Goal: Task Accomplishment & Management: Manage account settings

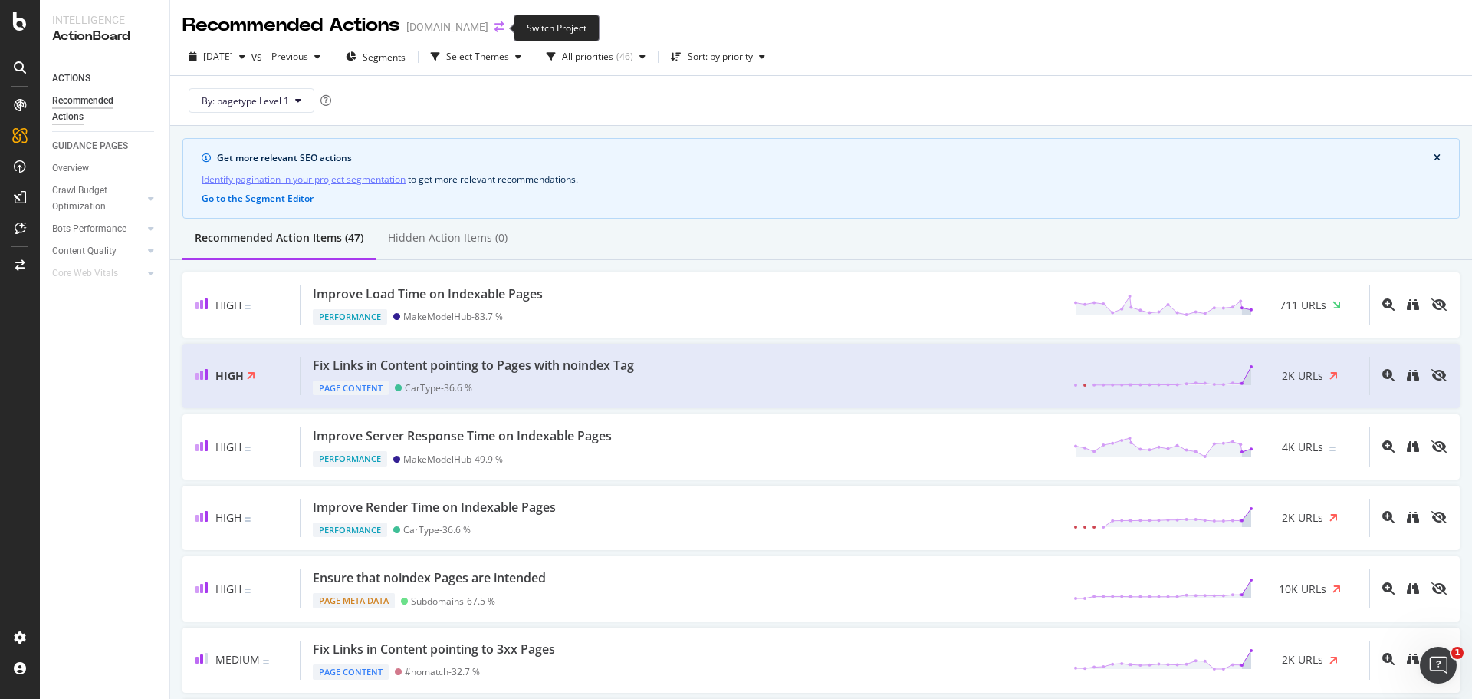
click at [495, 28] on icon "arrow-right-arrow-left" at bounding box center [499, 26] width 9 height 11
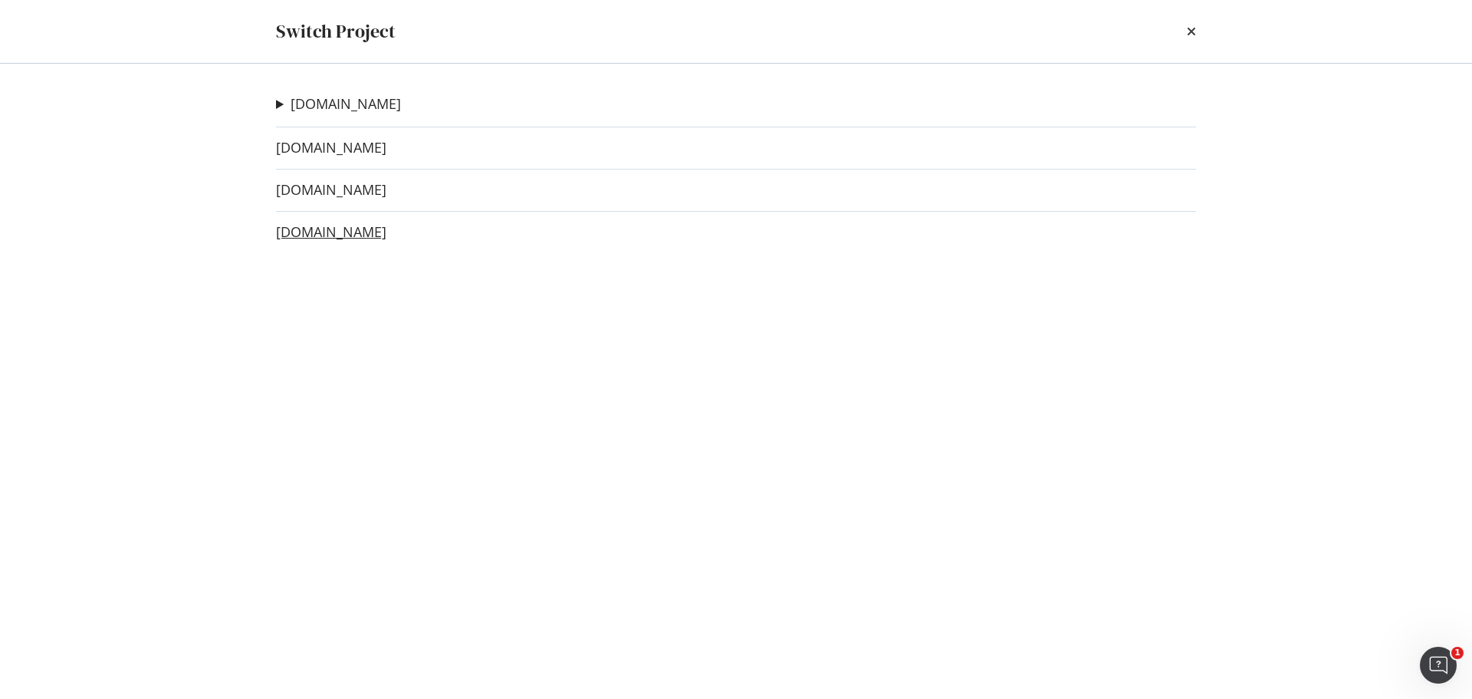
click at [374, 230] on link "[DOMAIN_NAME]" at bounding box center [331, 232] width 110 height 16
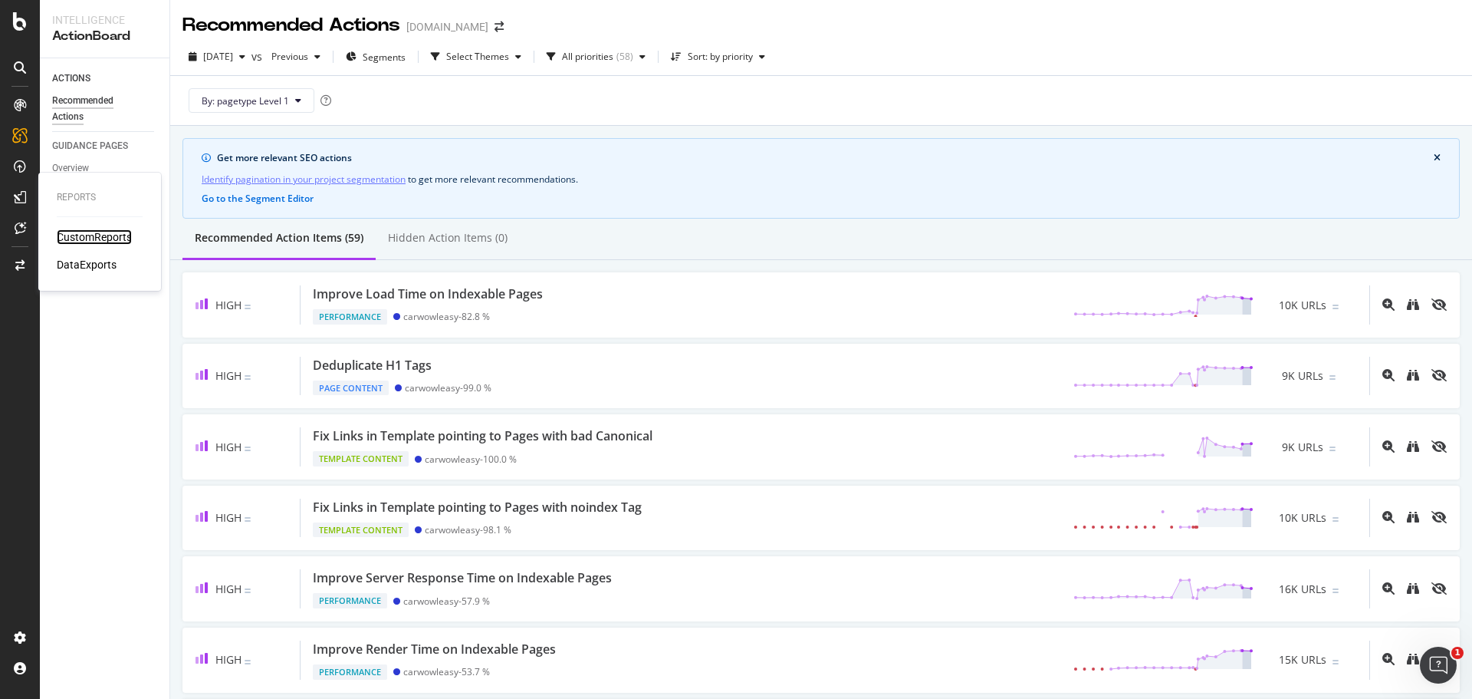
click at [76, 229] on div "CustomReports" at bounding box center [94, 236] width 75 height 15
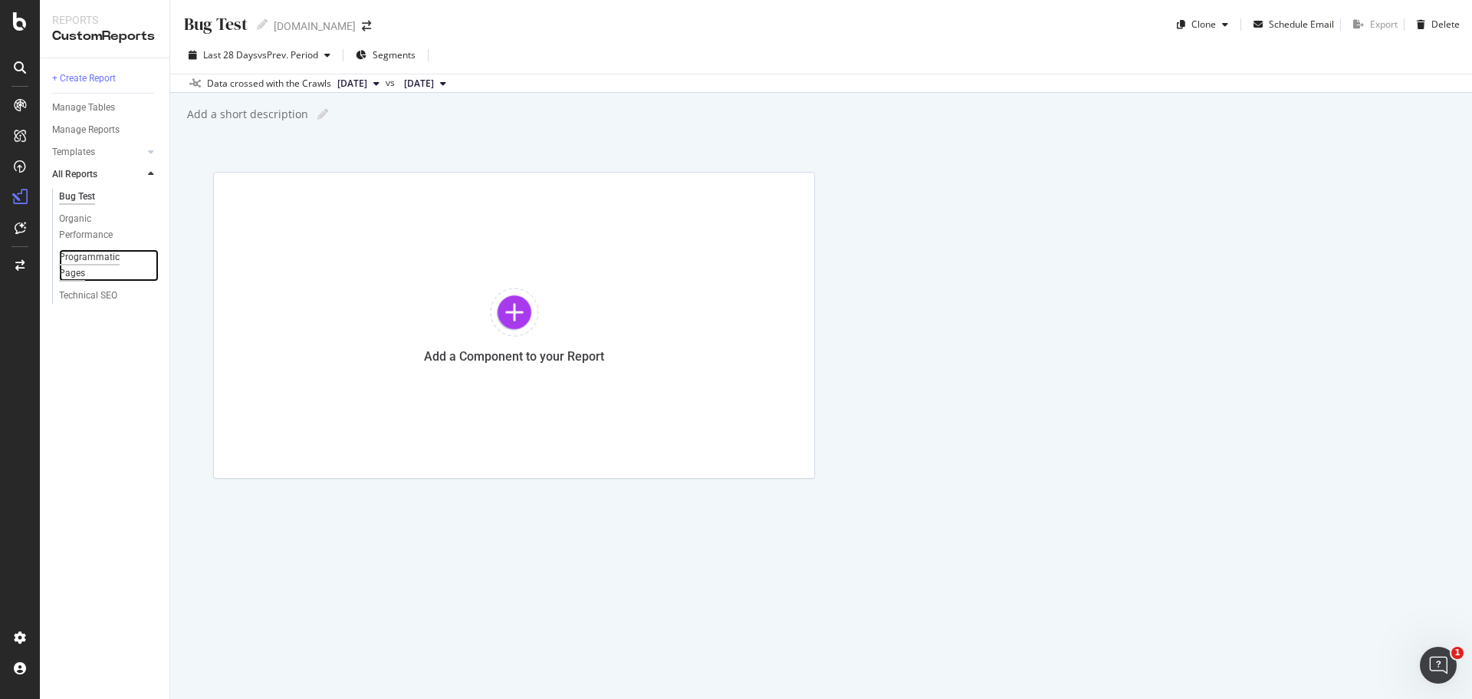
click at [78, 262] on div "Programmatic Pages" at bounding box center [101, 265] width 85 height 32
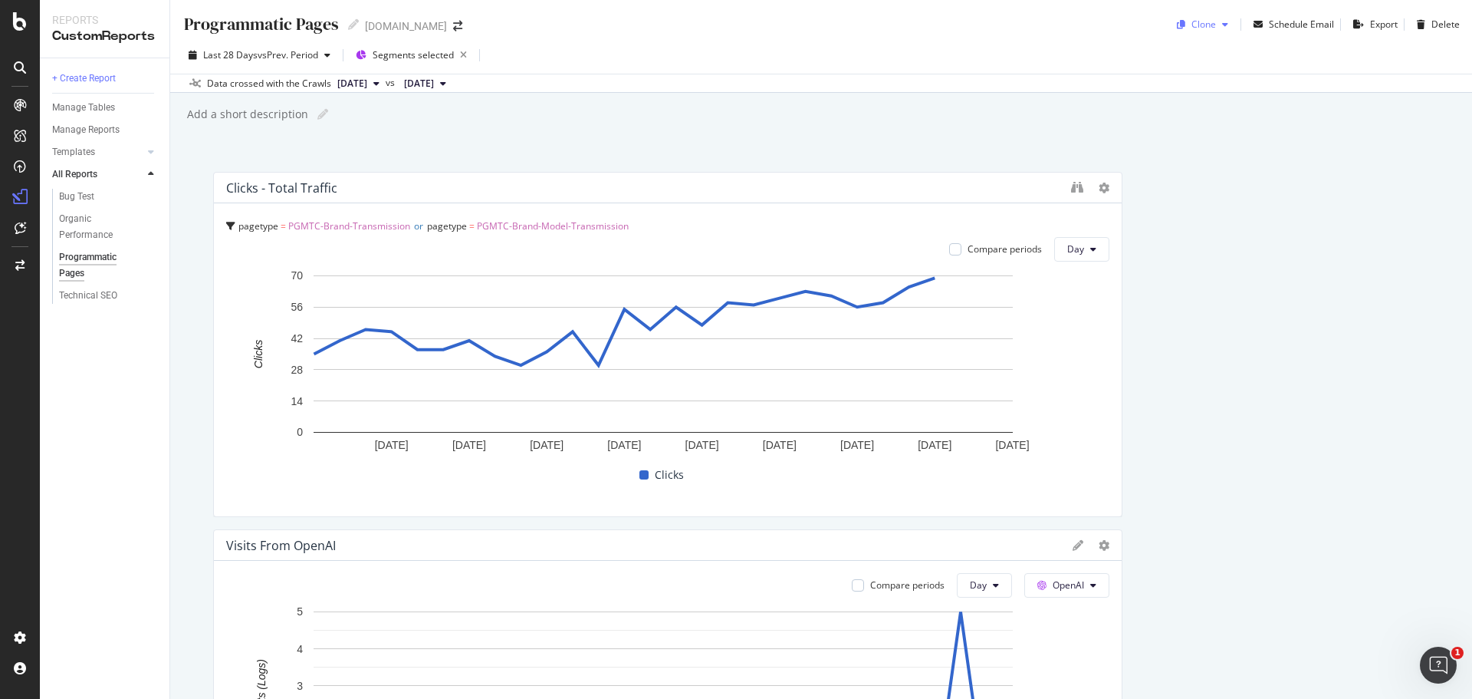
click at [1222, 28] on icon "button" at bounding box center [1225, 24] width 6 height 9
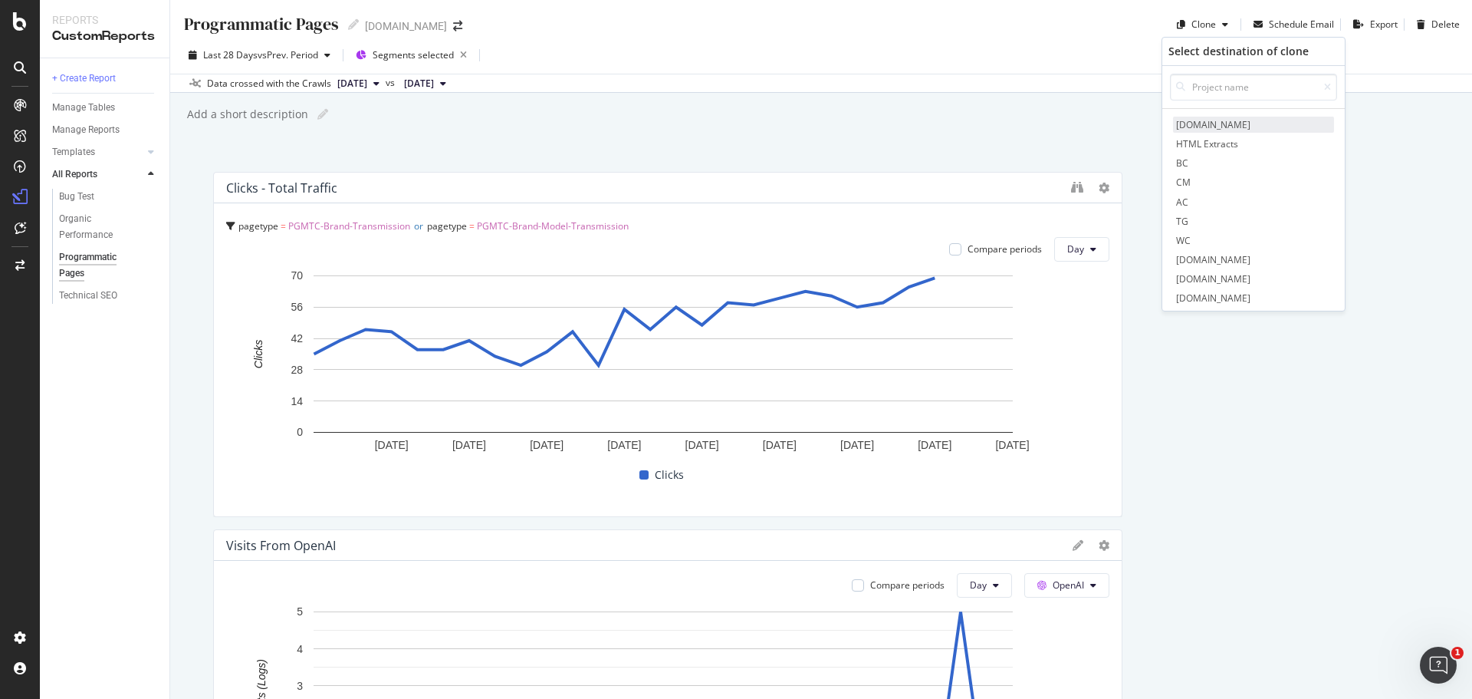
click at [1216, 120] on span "[DOMAIN_NAME]" at bounding box center [1253, 125] width 161 height 16
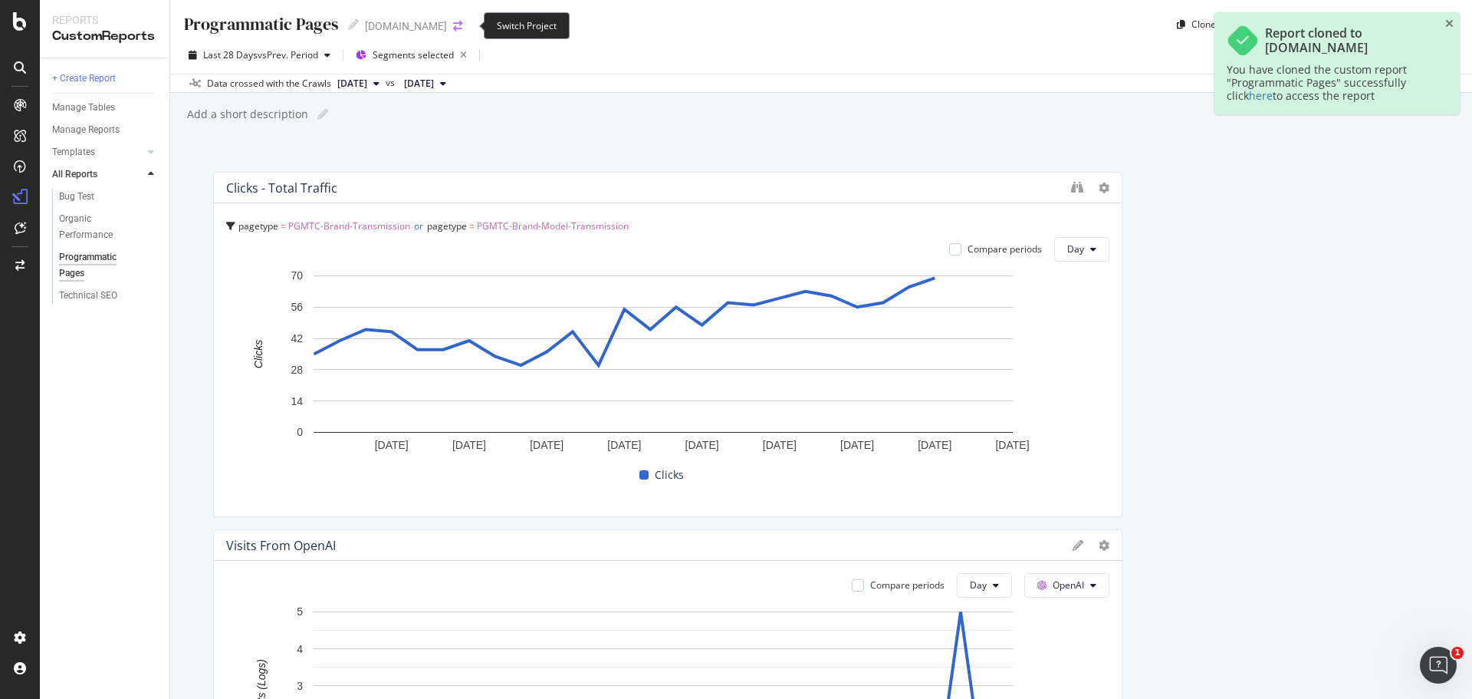
click at [462, 22] on icon "arrow-right-arrow-left" at bounding box center [457, 26] width 9 height 11
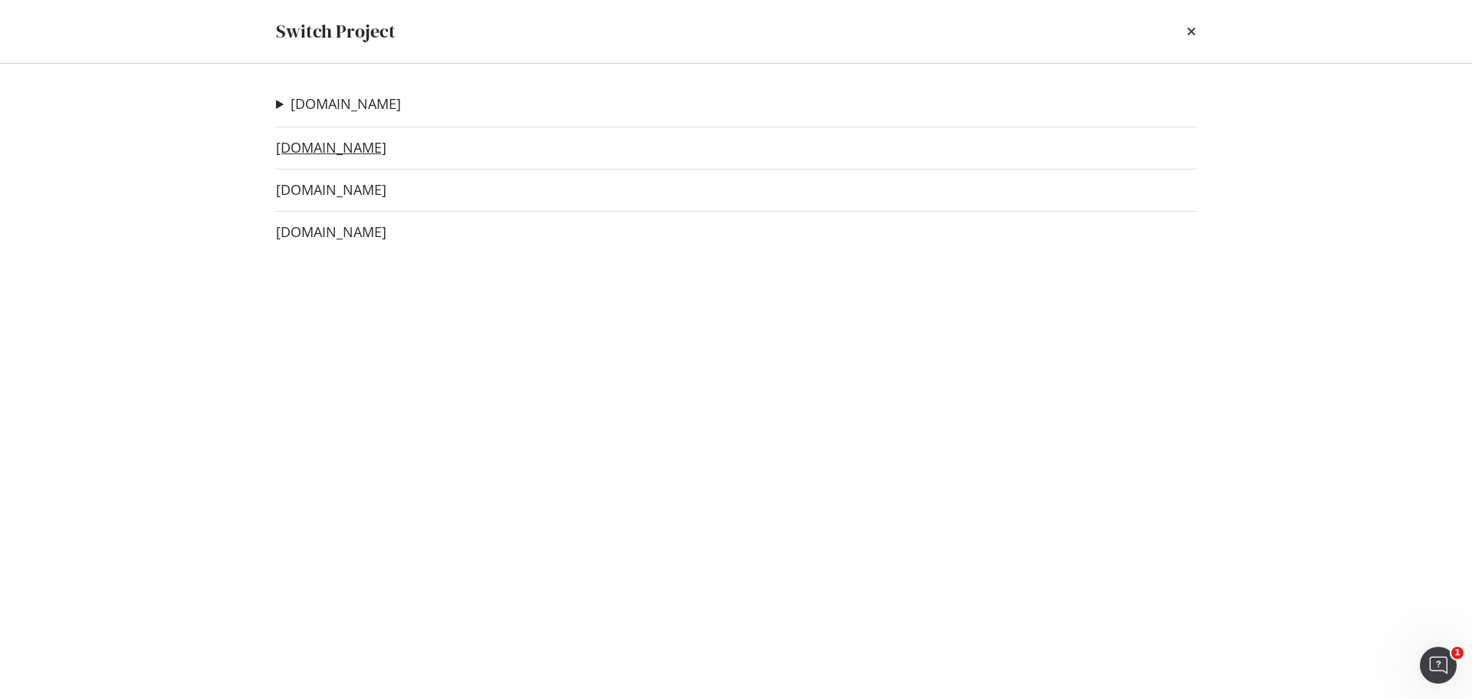
click at [351, 146] on link "[DOMAIN_NAME]" at bounding box center [331, 148] width 110 height 16
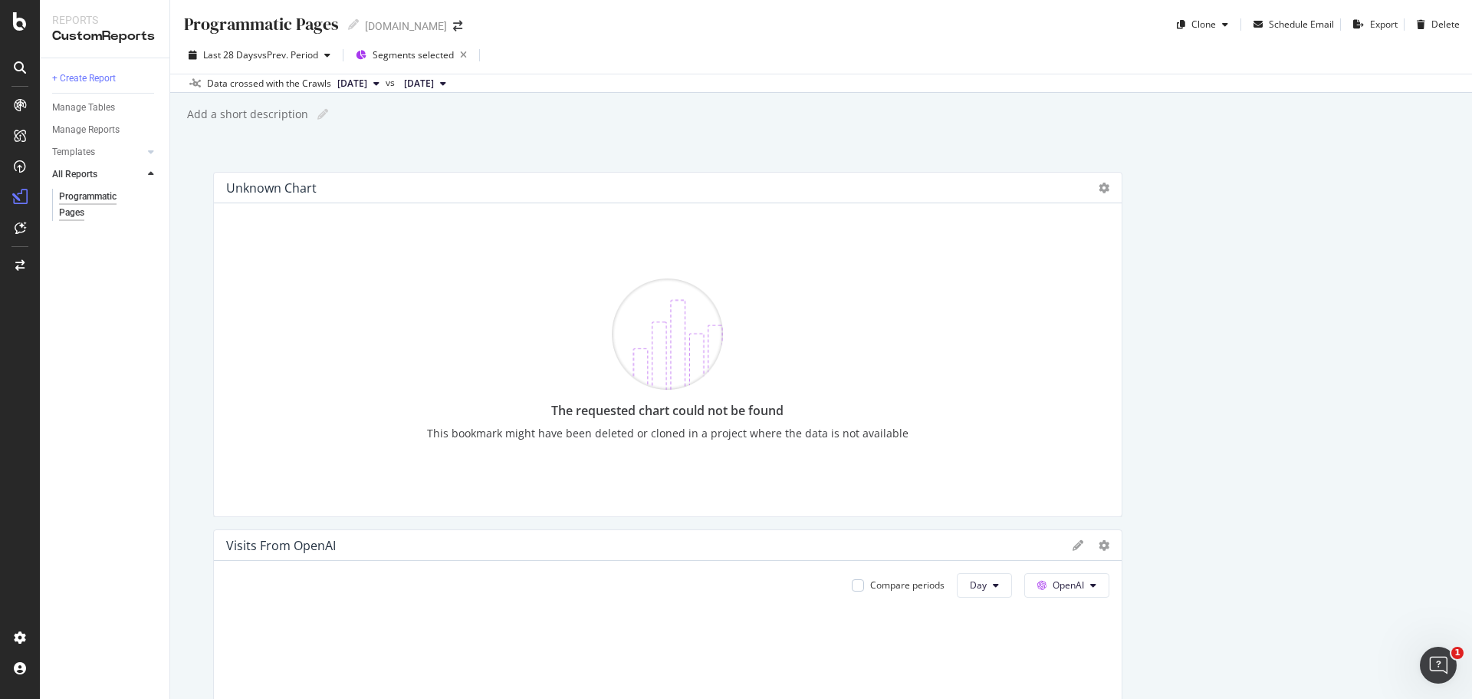
click at [218, 27] on div "Programmatic Pages" at bounding box center [261, 24] width 156 height 24
click at [186, 22] on input "Programmatic Pages" at bounding box center [262, 23] width 159 height 21
type input "DE Programmatic Pages"
click at [484, 128] on div "DE Programmatic Pages DE Programmatic Pages [DOMAIN_NAME] Clone Schedule Email …" at bounding box center [821, 349] width 1302 height 699
click at [1099, 190] on icon at bounding box center [1104, 188] width 11 height 11
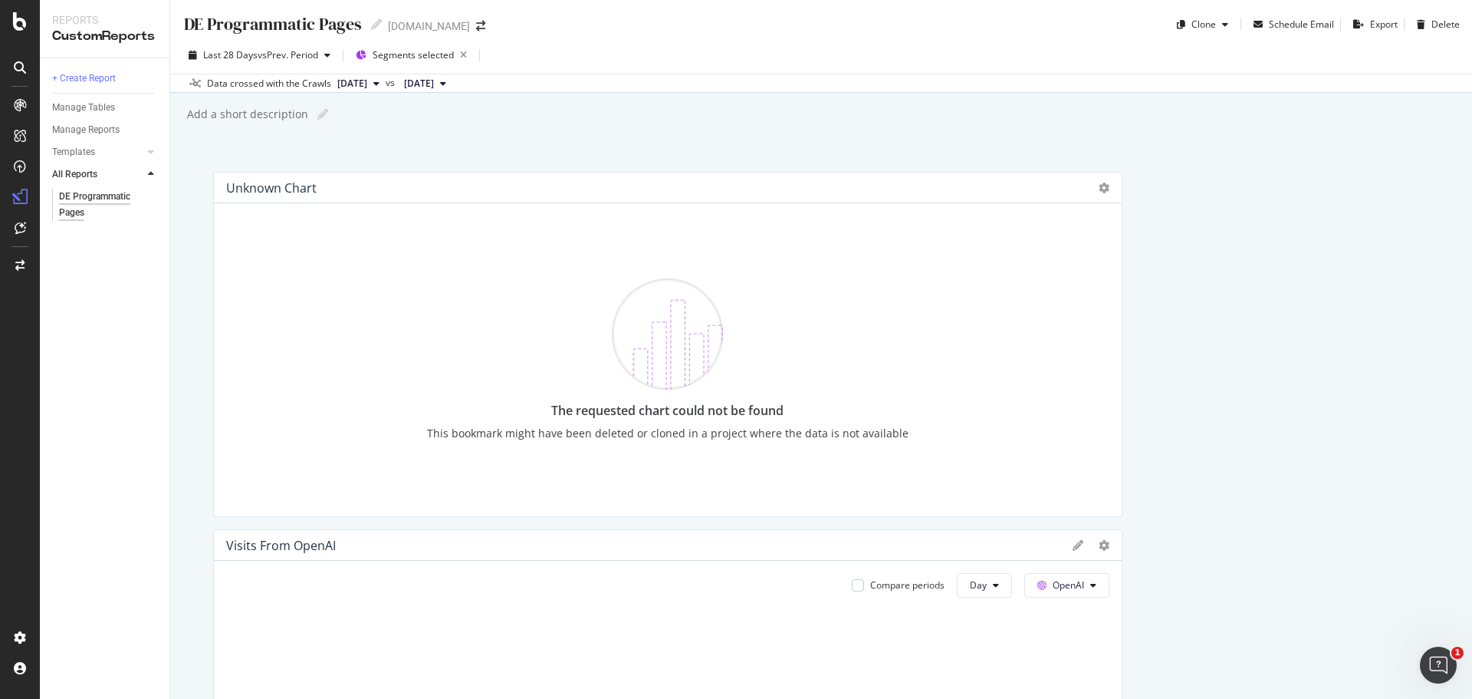
click at [706, 138] on div "DE Programmatic Pages DE Programmatic Pages [DOMAIN_NAME] Clone Schedule Email …" at bounding box center [821, 349] width 1302 height 699
click at [222, 150] on div "DE Programmatic Pages DE Programmatic Pages [DOMAIN_NAME] Clone Schedule Email …" at bounding box center [821, 349] width 1302 height 699
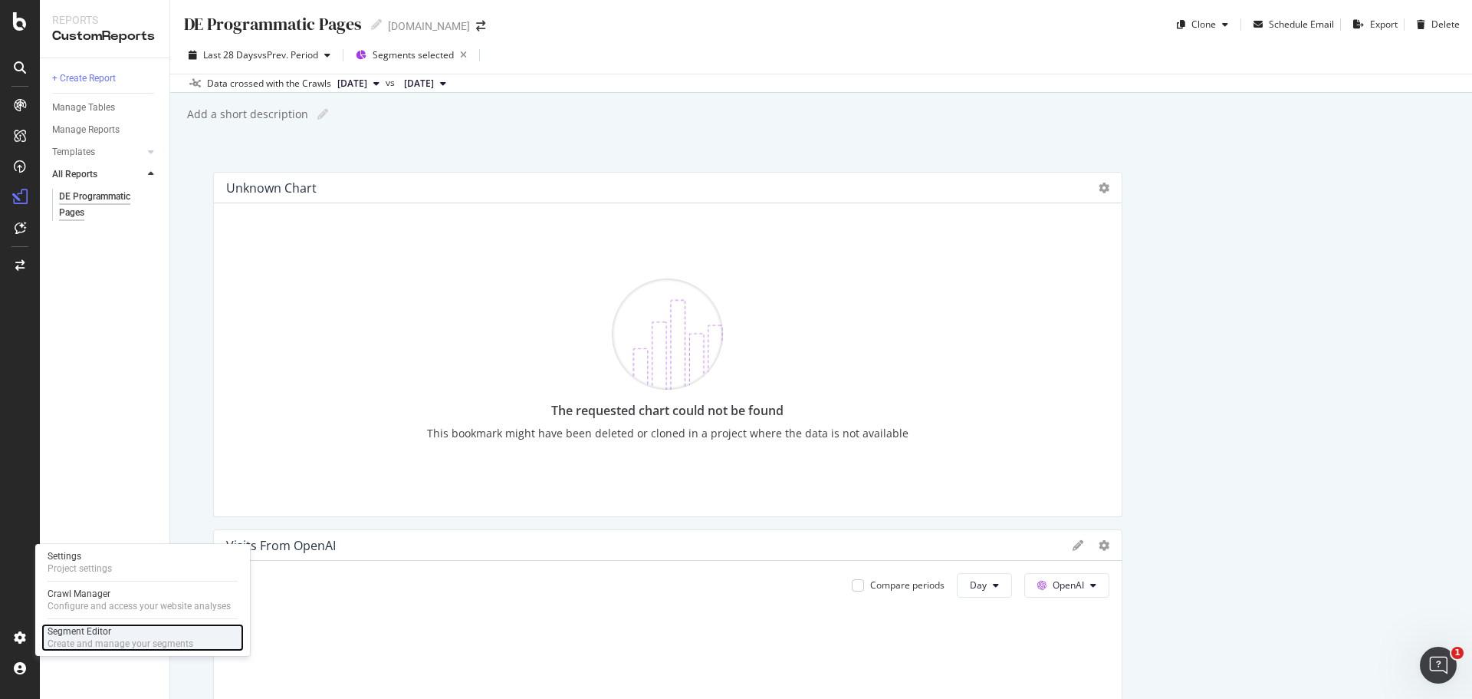
click at [140, 624] on div "Segment Editor Create and manage your segments" at bounding box center [142, 638] width 202 height 28
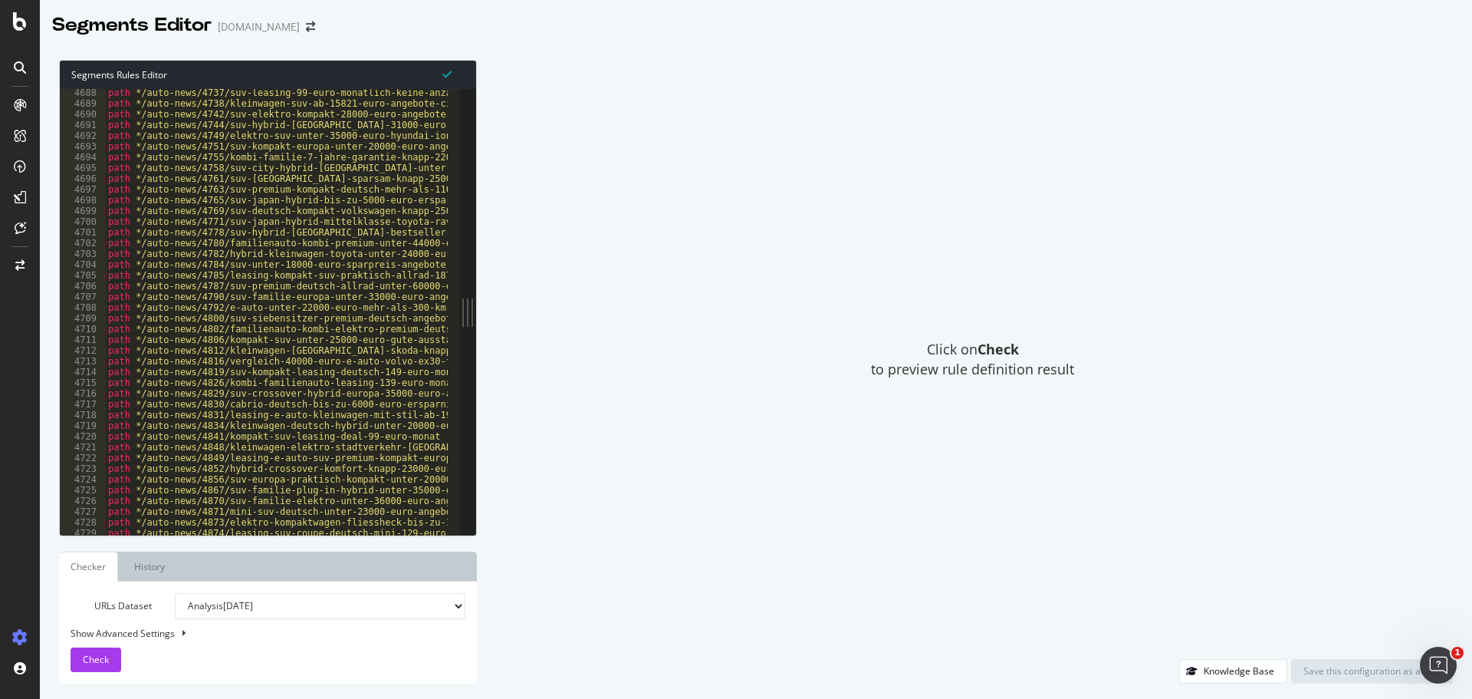
scroll to position [20176, 0]
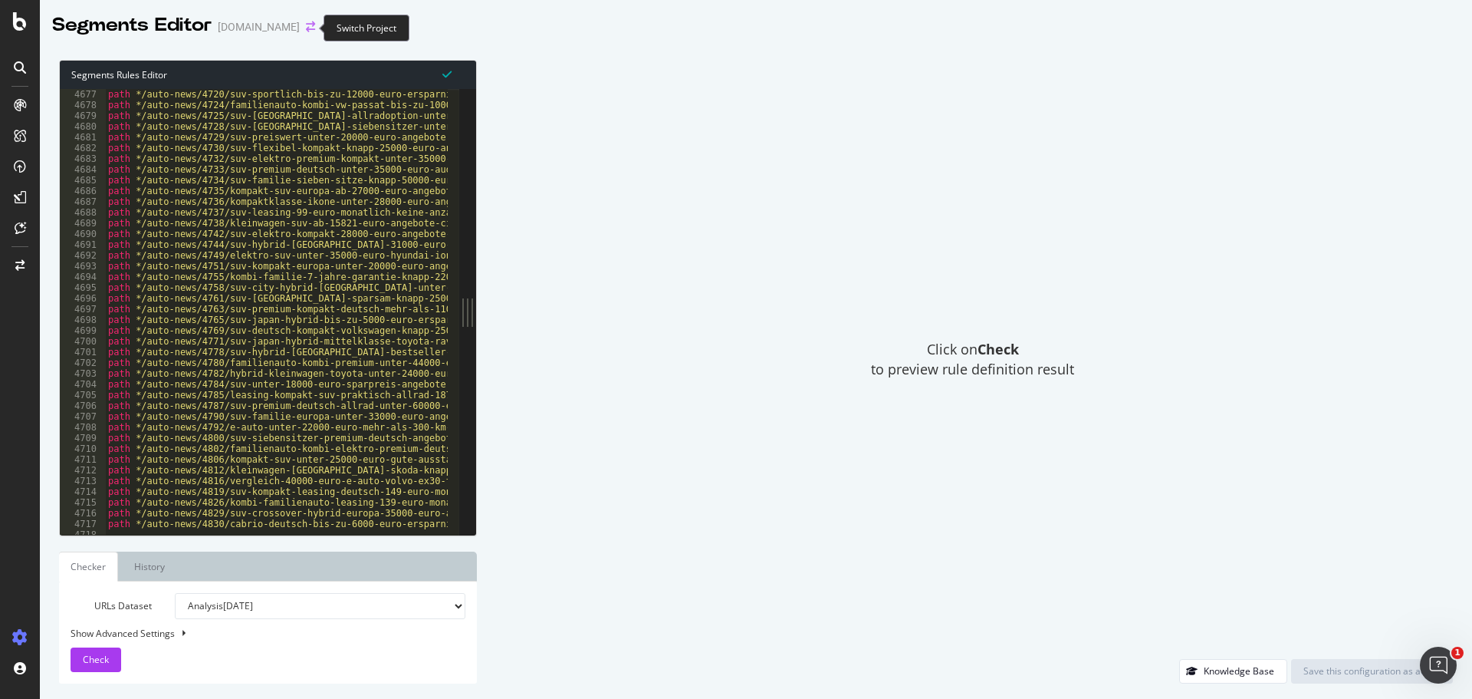
click at [306, 28] on icon "arrow-right-arrow-left" at bounding box center [310, 26] width 9 height 11
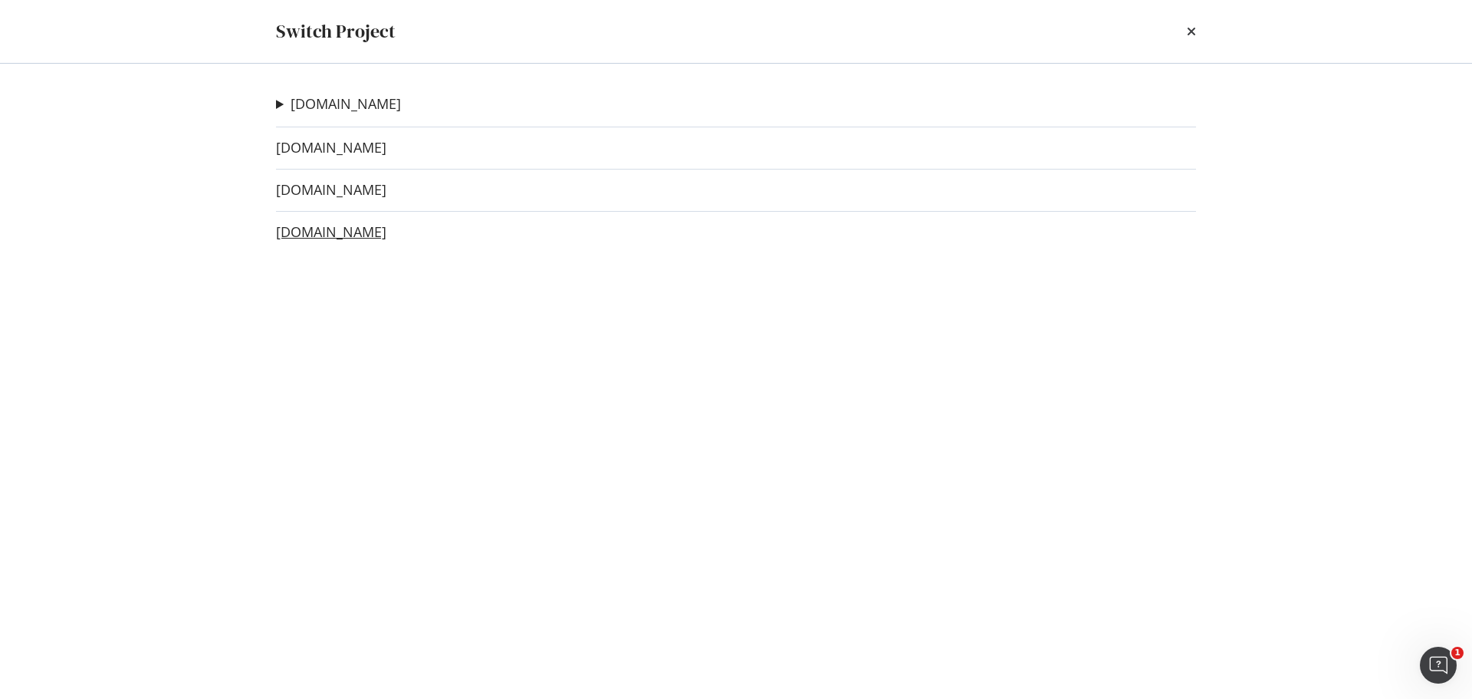
click at [349, 231] on link "[DOMAIN_NAME]" at bounding box center [331, 232] width 110 height 16
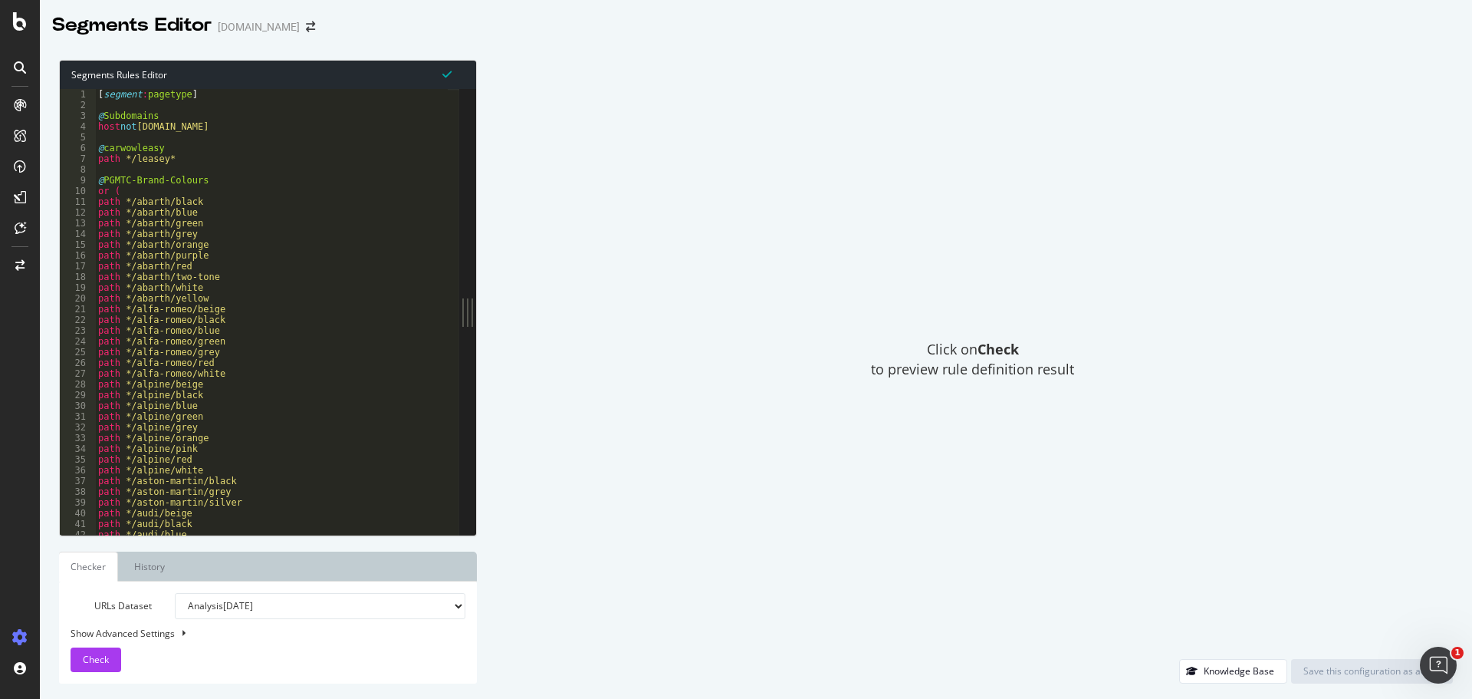
click at [226, 201] on div "[ segment : pagetype ] @ Subdomains host not [DOMAIN_NAME] @ carwowleasy path *…" at bounding box center [480, 317] width 770 height 456
drag, startPoint x: 196, startPoint y: 202, endPoint x: 97, endPoint y: 177, distance: 102.1
click at [97, 177] on div "[ segment : pagetype ] @ Subdomains host not [DOMAIN_NAME] @ carwowleasy path *…" at bounding box center [480, 317] width 770 height 456
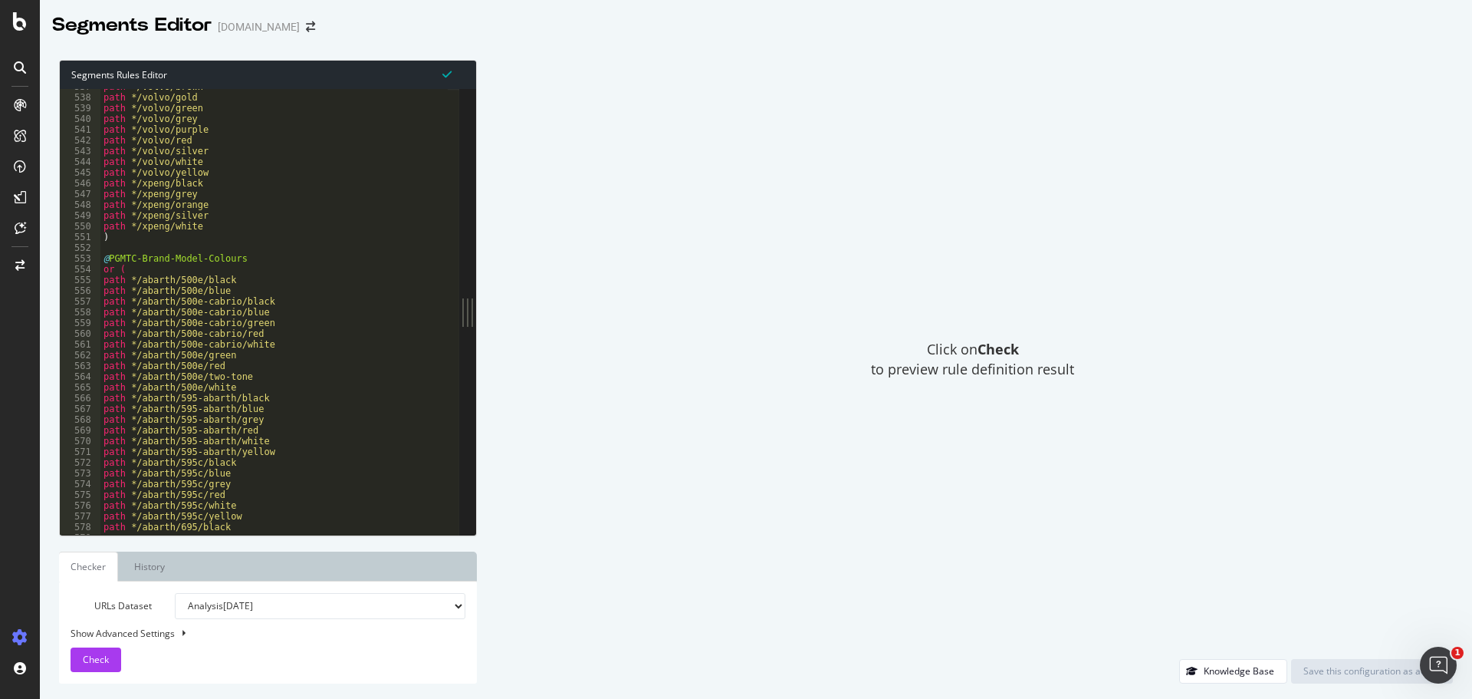
scroll to position [987, 0]
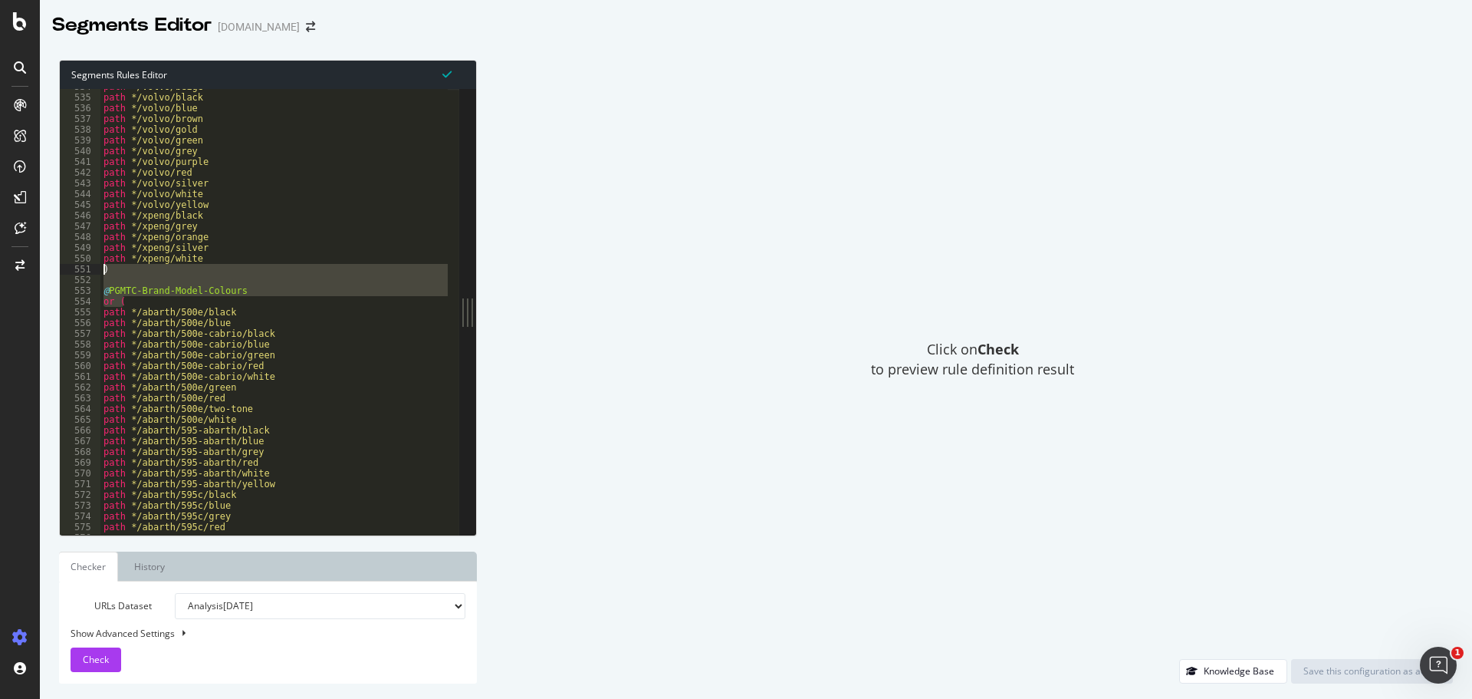
drag, startPoint x: 130, startPoint y: 299, endPoint x: 100, endPoint y: 274, distance: 38.6
click at [100, 274] on div "path */volvo/beige path */volvo/black path */volvo/blue path */volvo/brown path…" at bounding box center [485, 309] width 770 height 456
type textarea ")"
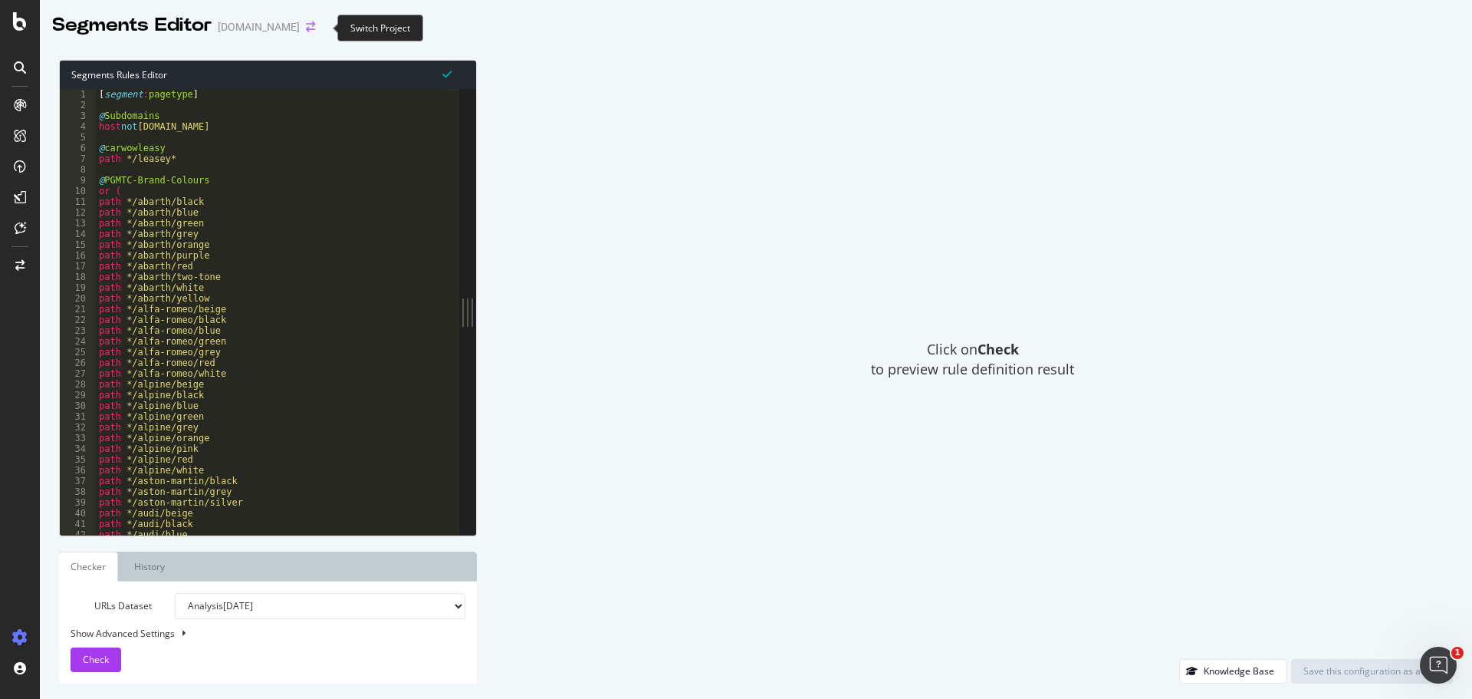
click at [315, 23] on icon "arrow-right-arrow-left" at bounding box center [310, 26] width 9 height 11
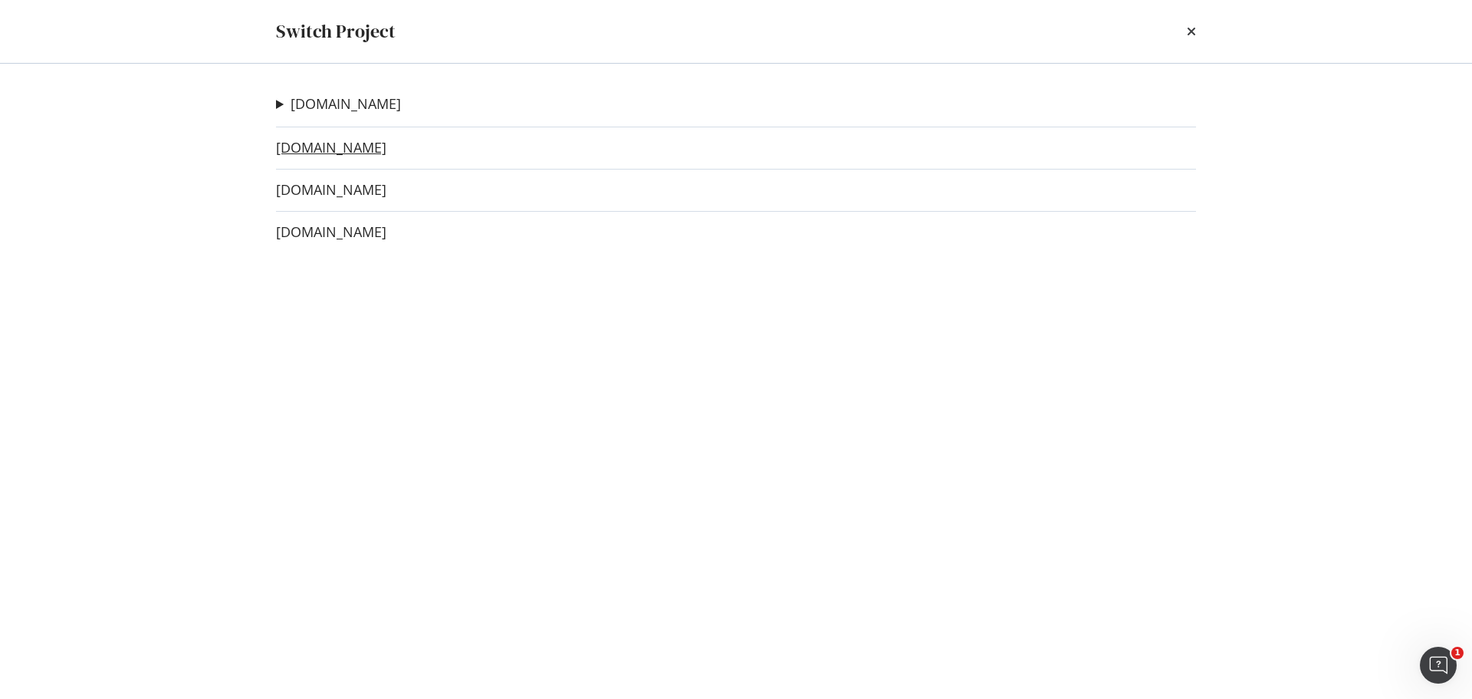
click at [351, 150] on link "[DOMAIN_NAME]" at bounding box center [331, 148] width 110 height 16
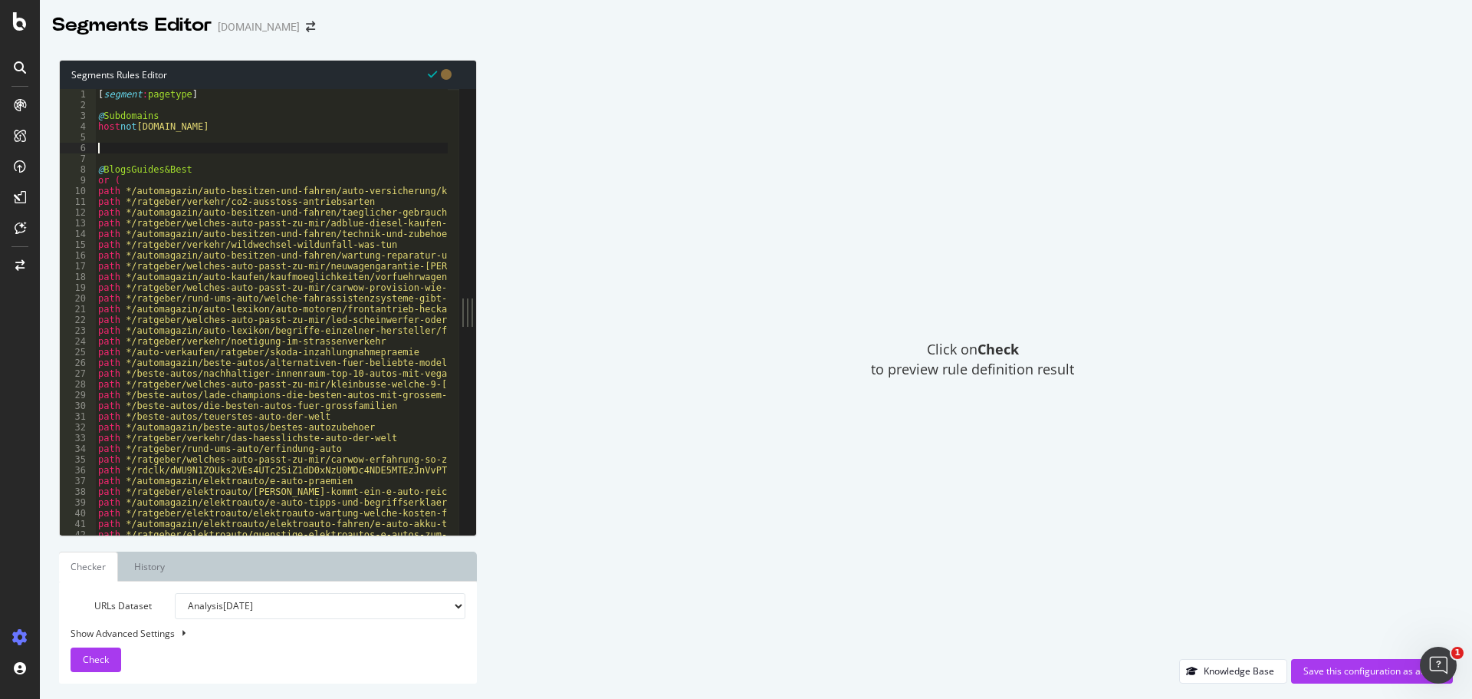
paste textarea "path */abarth/black"
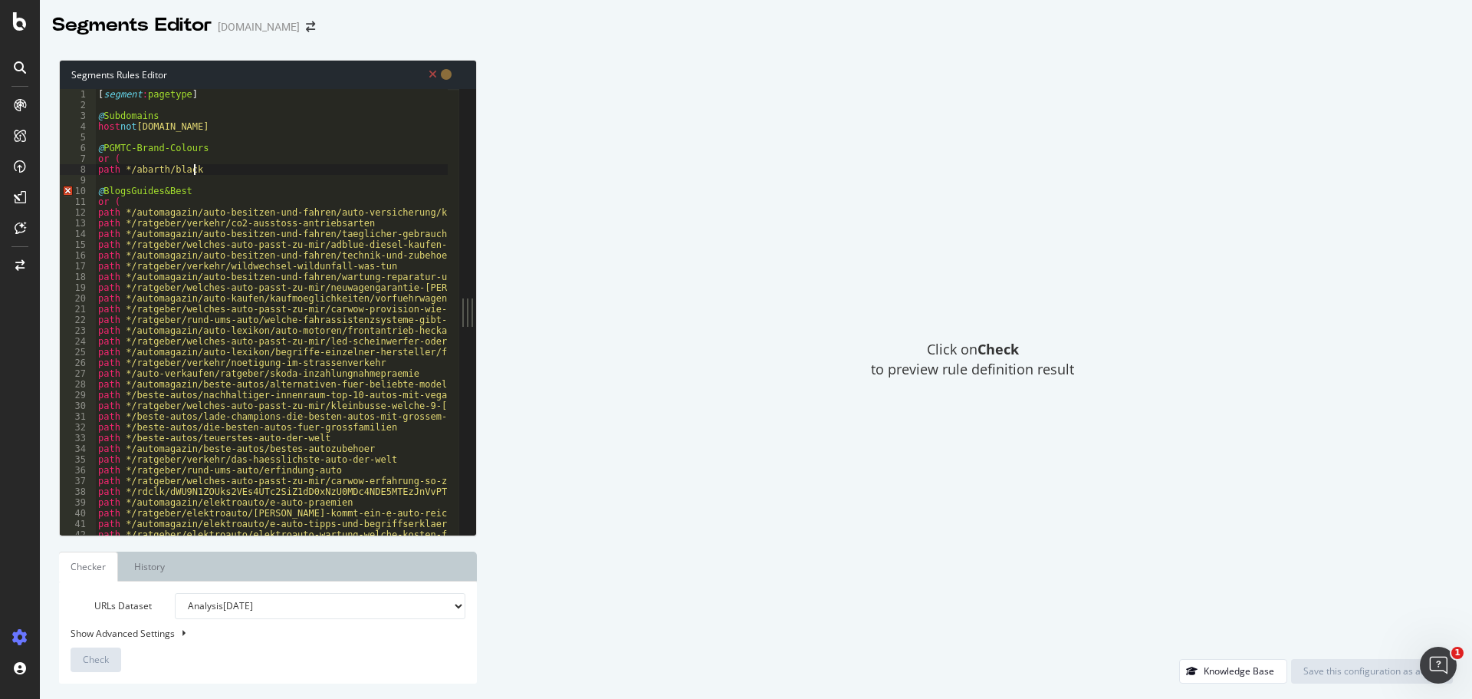
type textarea "path */abarth/black"
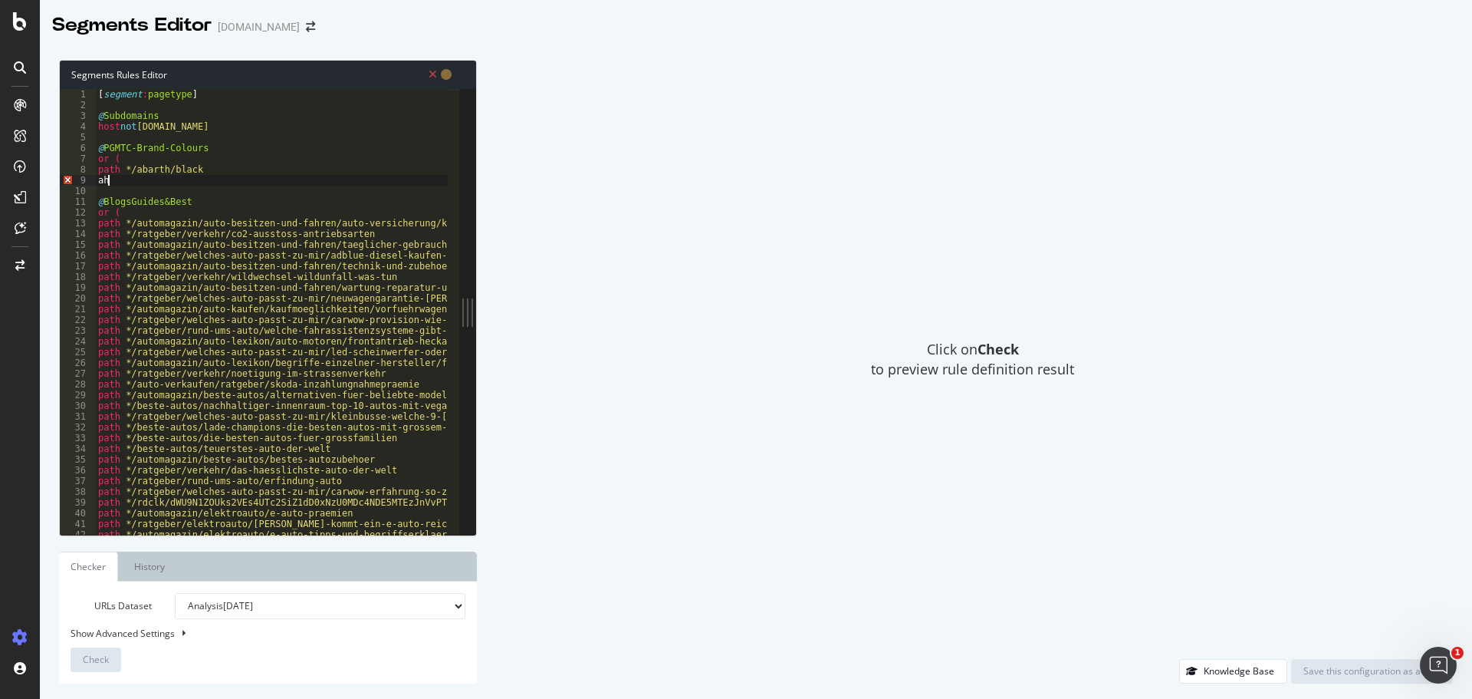
type textarea "a"
type textarea "p"
drag, startPoint x: 111, startPoint y: 180, endPoint x: 97, endPoint y: 173, distance: 16.5
type textarea "path */abarth/black"
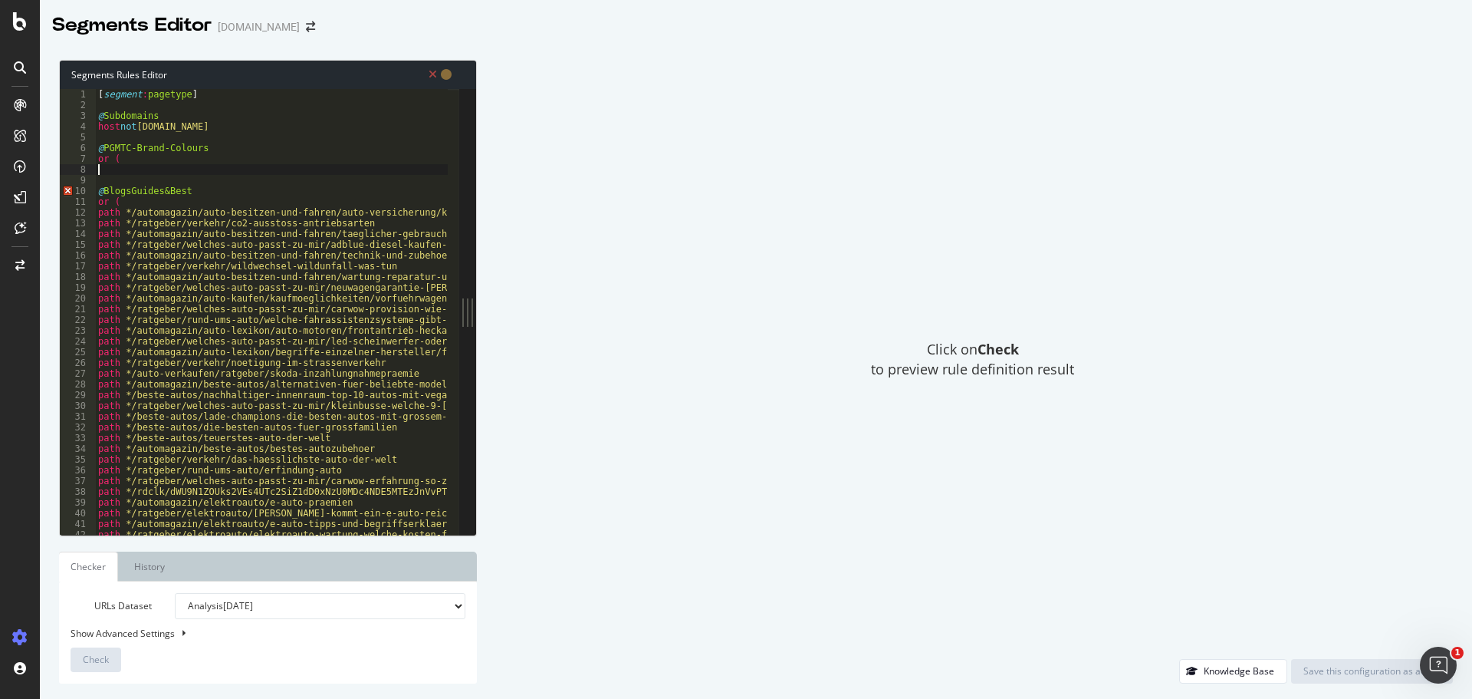
paste textarea "path */xpeng/weiss"
type textarea "path */xpeng/weiss"
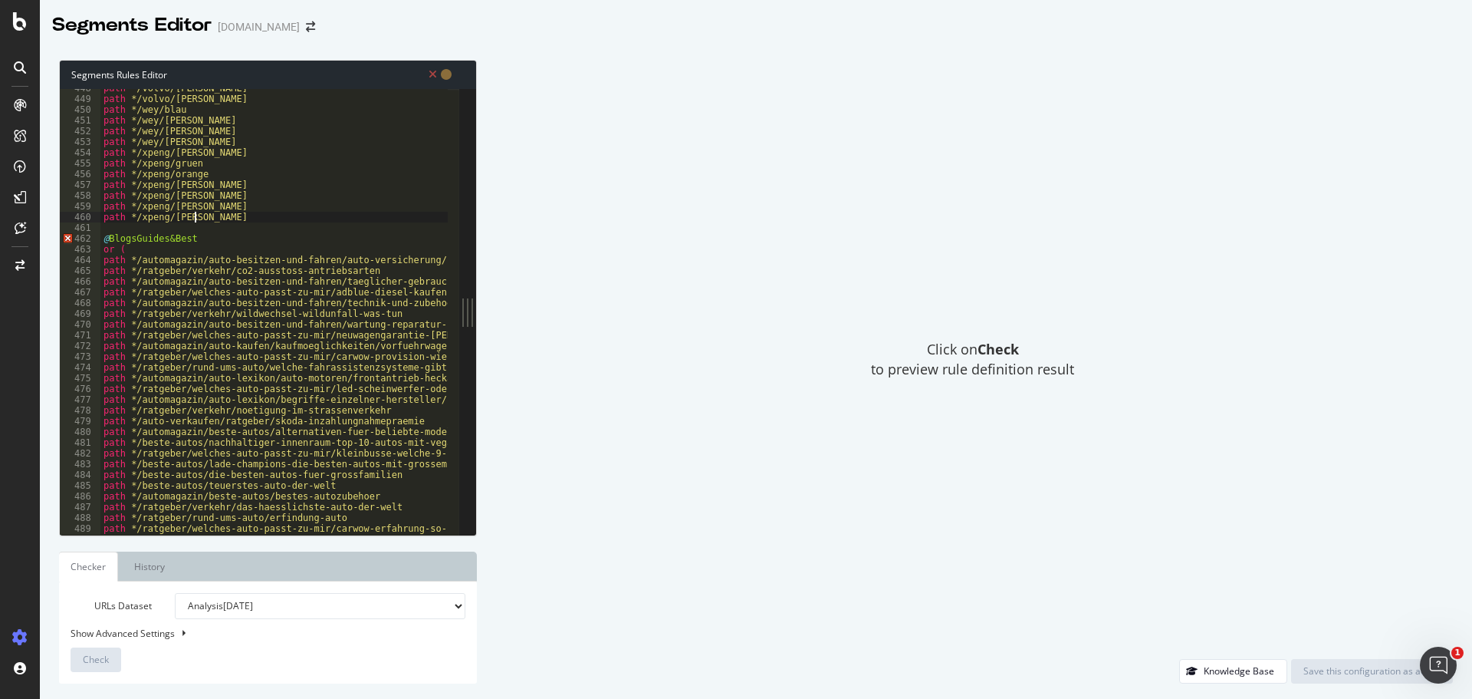
scroll to position [1807, 0]
paste textarea "or ("
type textarea "or ("
